Goal: Information Seeking & Learning: Find specific fact

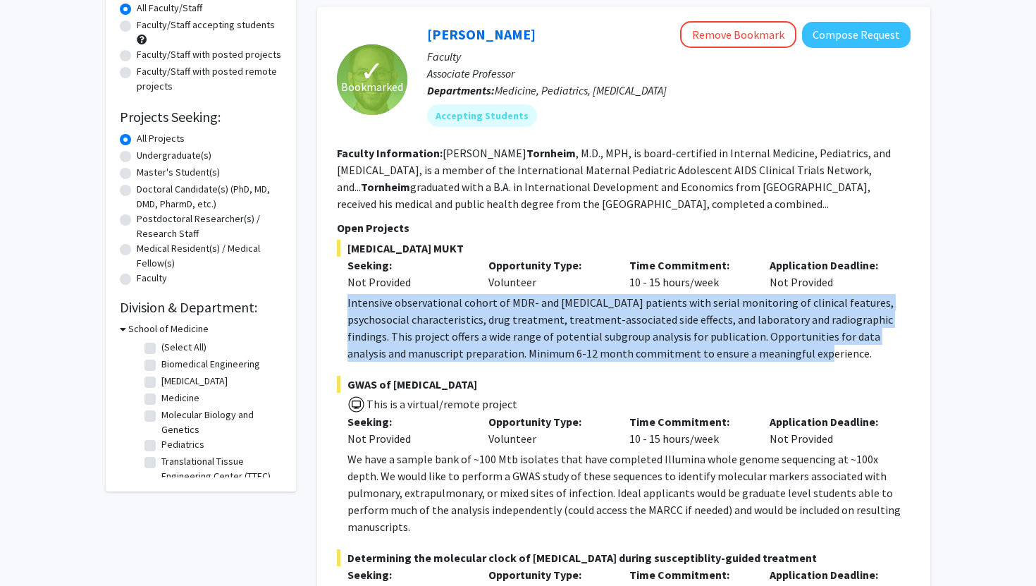
scroll to position [105, 0]
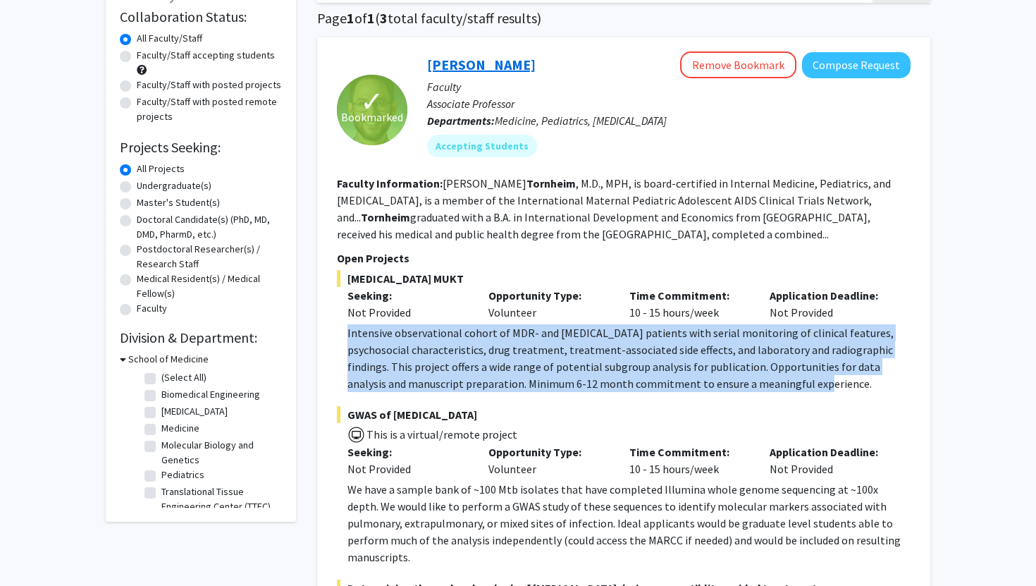
click at [488, 61] on link "[PERSON_NAME]" at bounding box center [481, 65] width 109 height 18
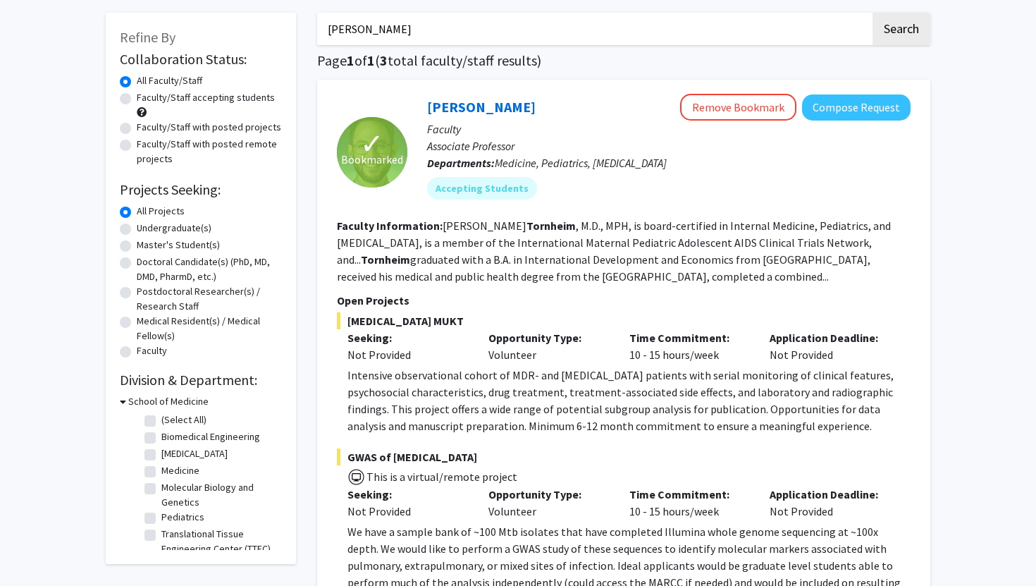
scroll to position [85, 0]
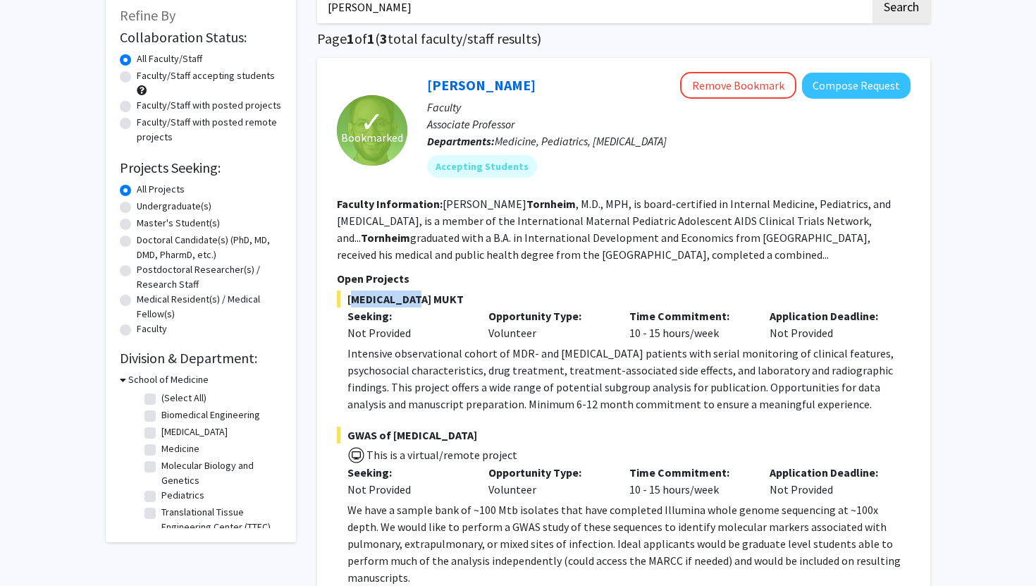
drag, startPoint x: 430, startPoint y: 294, endPoint x: 350, endPoint y: 302, distance: 80.0
click at [350, 302] on span "[MEDICAL_DATA] MUKT" at bounding box center [624, 298] width 574 height 17
copy span "[MEDICAL_DATA] MUKT"
click at [556, 388] on p "Intensive observational cohort of MDR- and [MEDICAL_DATA] patients with serial …" at bounding box center [629, 379] width 563 height 68
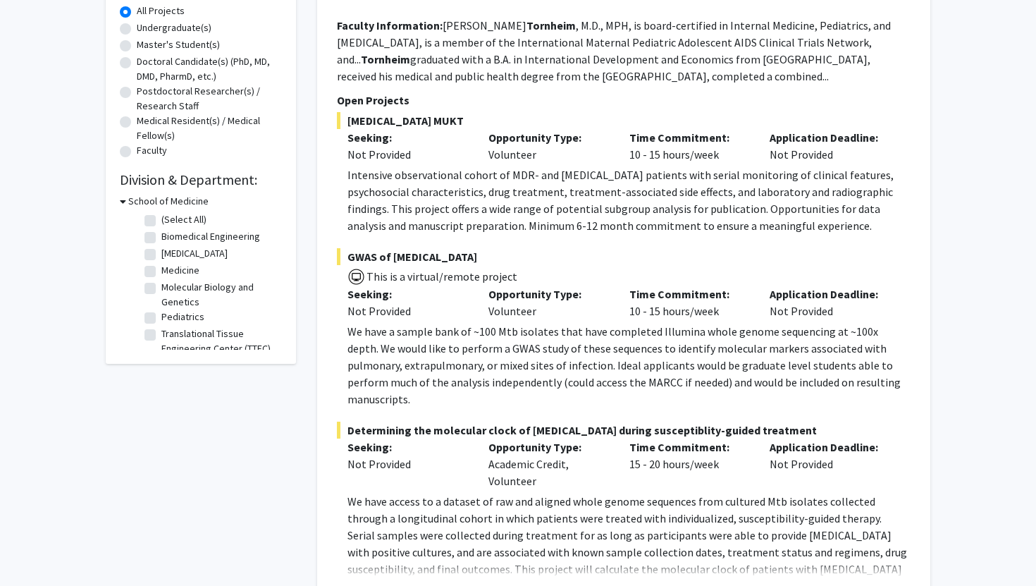
scroll to position [269, 0]
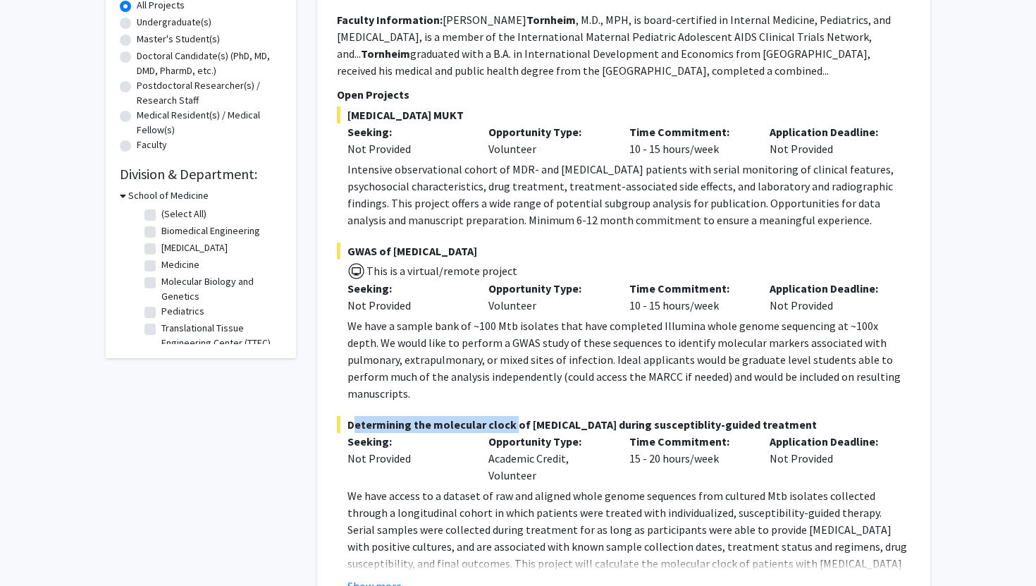
drag, startPoint x: 348, startPoint y: 405, endPoint x: 508, endPoint y: 408, distance: 160.1
click at [508, 416] on span "Determining the molecular clock of [MEDICAL_DATA] during susceptiblity-guided t…" at bounding box center [624, 424] width 574 height 17
click at [517, 416] on span "Determining the molecular clock of [MEDICAL_DATA] during susceptiblity-guided t…" at bounding box center [624, 424] width 574 height 17
drag, startPoint x: 349, startPoint y: 407, endPoint x: 564, endPoint y: 405, distance: 215.0
click at [564, 416] on span "Determining the molecular clock of [MEDICAL_DATA] during susceptiblity-guided t…" at bounding box center [624, 424] width 574 height 17
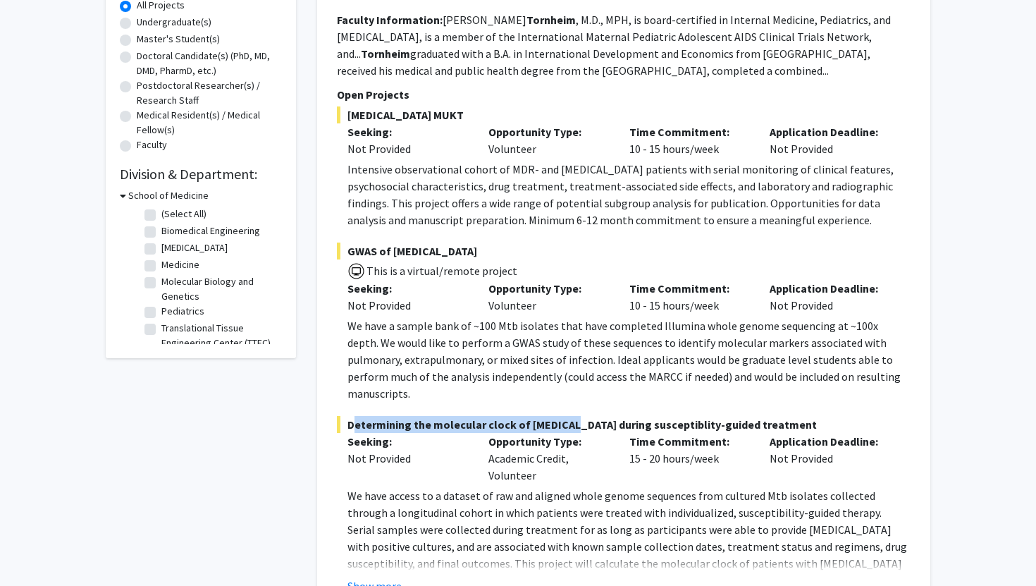
copy span "Determining the molecular clock of [MEDICAL_DATA]"
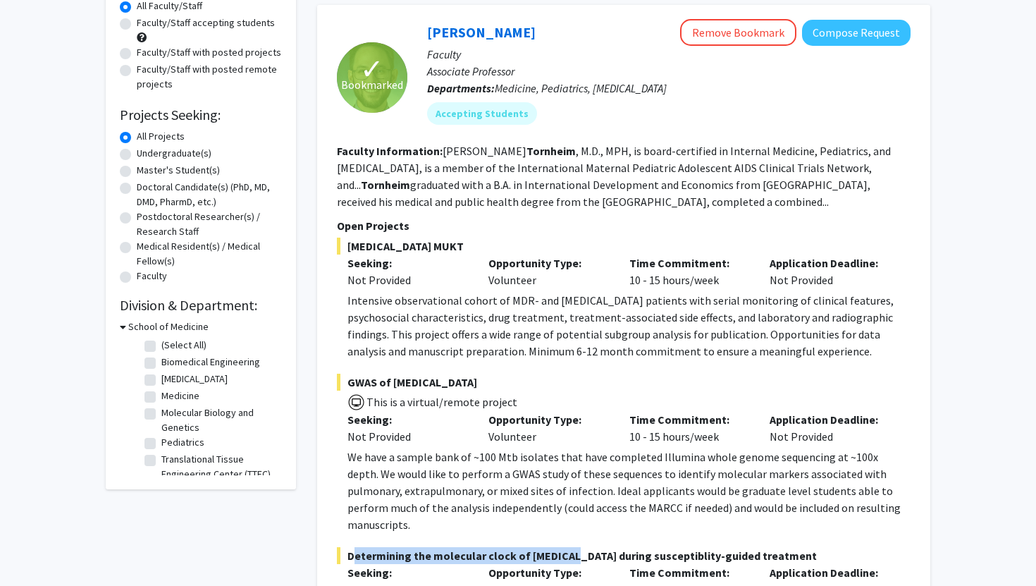
scroll to position [0, 0]
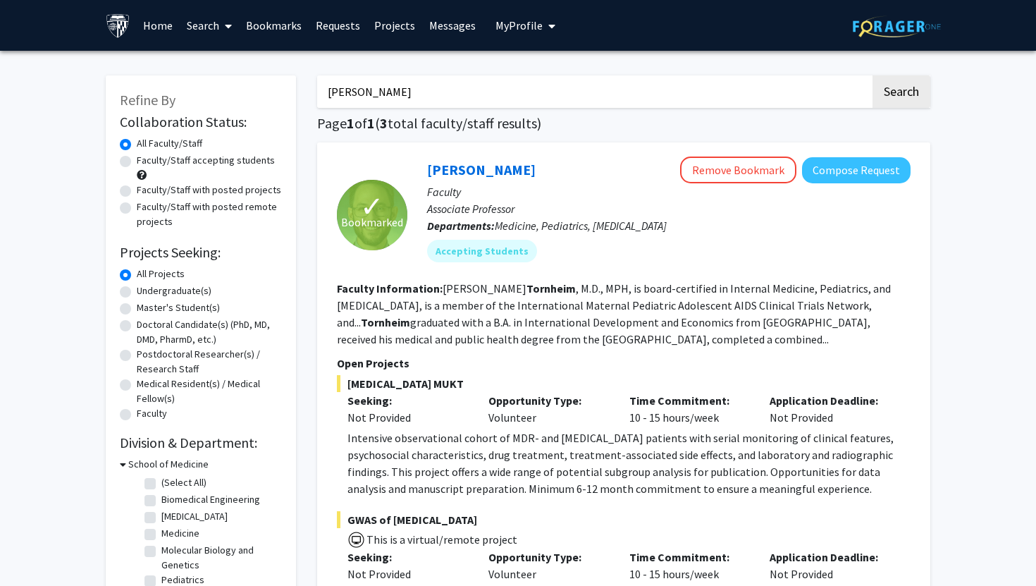
click at [616, 84] on input "[PERSON_NAME]" at bounding box center [593, 91] width 553 height 32
type input "J"
type input "a"
type input "[PERSON_NAME]"
click at [873, 75] on button "Search" at bounding box center [902, 91] width 58 height 32
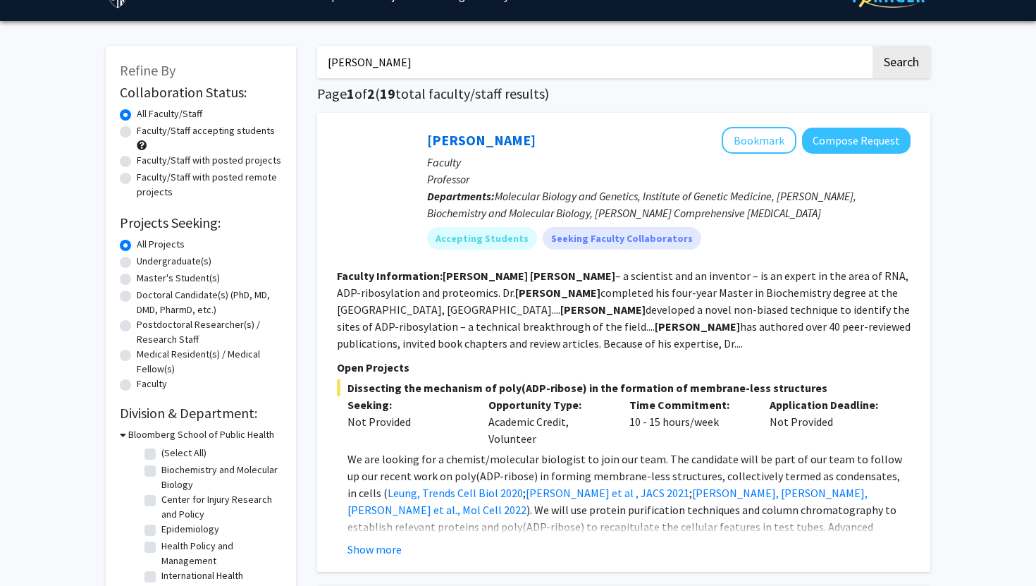
scroll to position [30, 0]
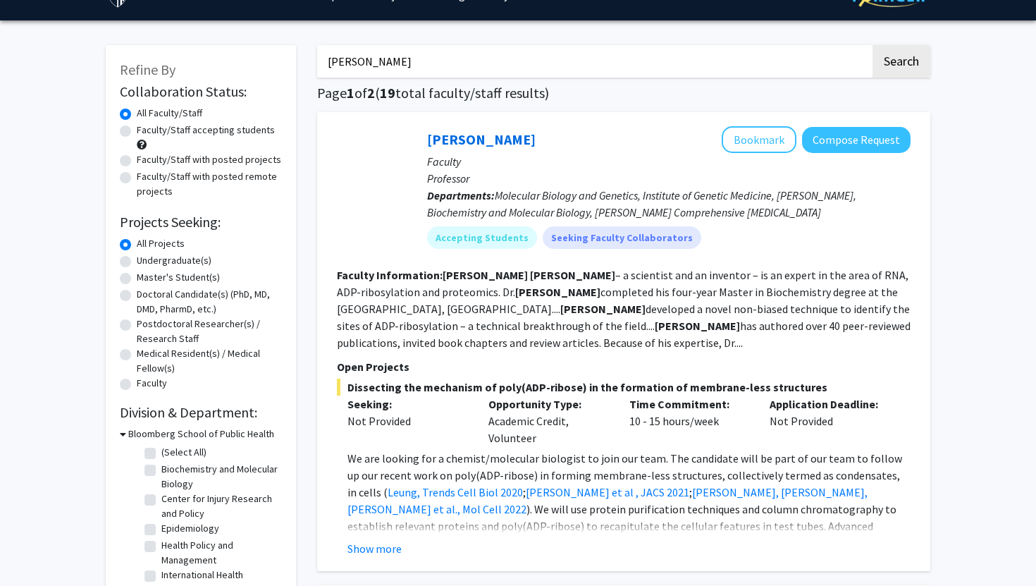
drag, startPoint x: 349, startPoint y: 387, endPoint x: 807, endPoint y: 385, distance: 458.2
click at [807, 385] on span "Dissecting the mechanism of poly(ADP-ribose) in the formation of membrane-less …" at bounding box center [624, 387] width 574 height 17
copy span "Dissecting the mechanism of poly(ADP-ribose) in the formation of membrane-less …"
click at [412, 395] on p "Seeking:" at bounding box center [408, 403] width 120 height 17
drag, startPoint x: 347, startPoint y: 386, endPoint x: 577, endPoint y: 394, distance: 229.9
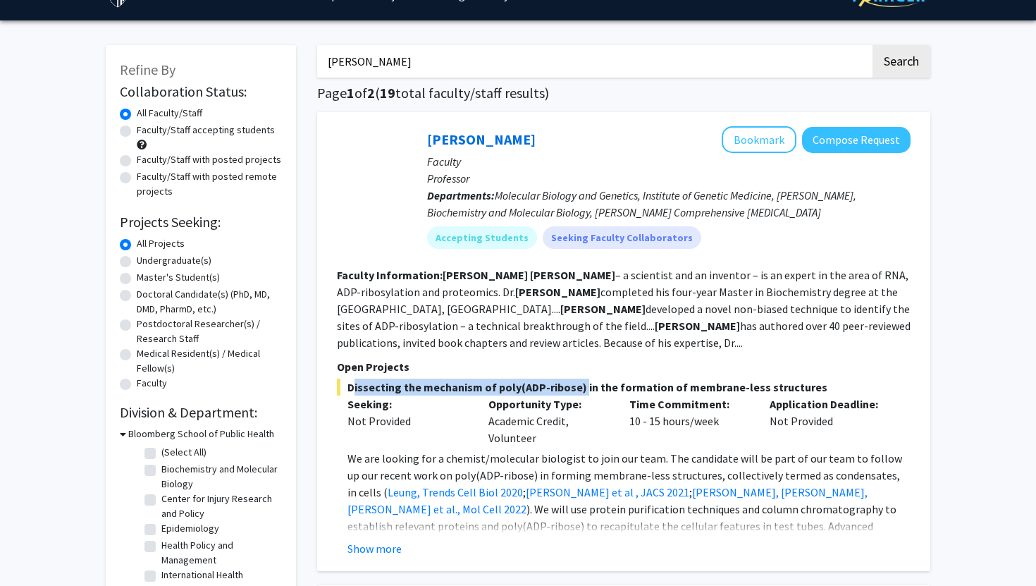
click at [577, 394] on span "Dissecting the mechanism of poly(ADP-ribose) in the formation of membrane-less …" at bounding box center [624, 387] width 574 height 17
click at [551, 393] on span "Dissecting the mechanism of poly(ADP-ribose) in the formation of membrane-less …" at bounding box center [624, 387] width 574 height 17
drag, startPoint x: 345, startPoint y: 386, endPoint x: 575, endPoint y: 387, distance: 229.8
click at [575, 387] on span "Dissecting the mechanism of poly(ADP-ribose) in the formation of membrane-less …" at bounding box center [624, 387] width 574 height 17
copy span "Dissecting the mechanism of poly(ADP-ribose)"
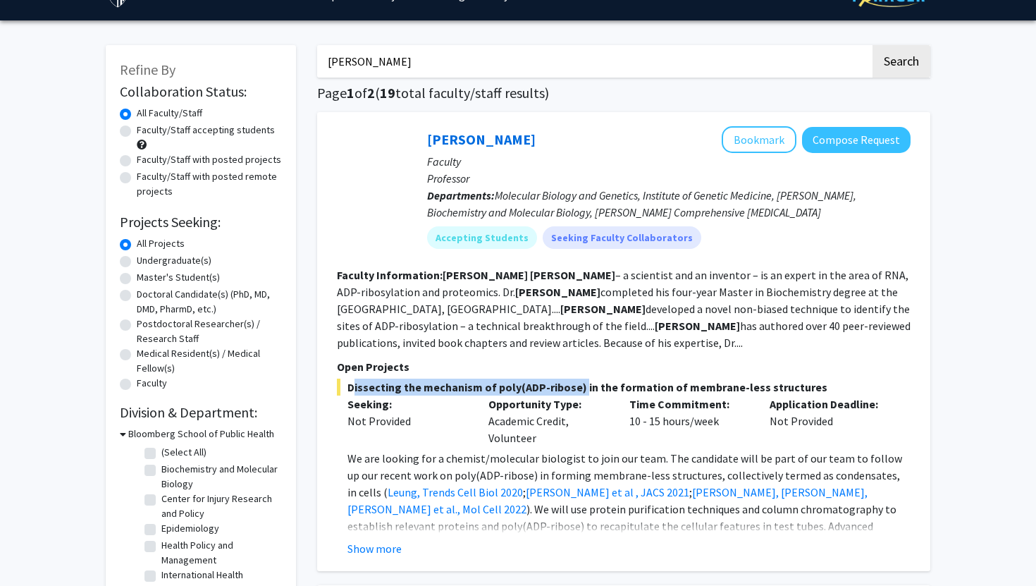
click at [417, 382] on span "Dissecting the mechanism of poly(ADP-ribose) in the formation of membrane-less …" at bounding box center [624, 387] width 574 height 17
drag, startPoint x: 346, startPoint y: 388, endPoint x: 576, endPoint y: 393, distance: 229.8
click at [576, 393] on span "Dissecting the mechanism of poly(ADP-ribose) in the formation of membrane-less …" at bounding box center [624, 387] width 574 height 17
copy span "Dissecting the mechanism of poly(ADP-ribose)"
